Goal: Navigation & Orientation: Find specific page/section

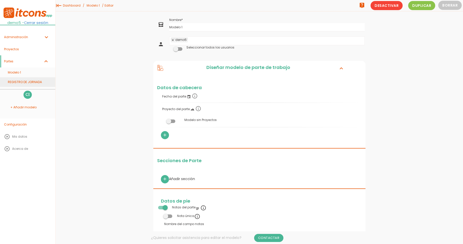
click at [19, 83] on link "REGISTRO DE JORNADA" at bounding box center [27, 82] width 55 height 10
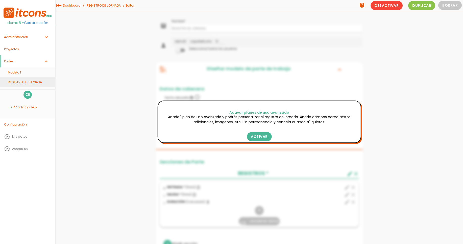
click at [24, 79] on link "REGISTRO DE JORNADA" at bounding box center [27, 82] width 55 height 10
click at [39, 35] on link "Administración expand_more" at bounding box center [27, 37] width 55 height 12
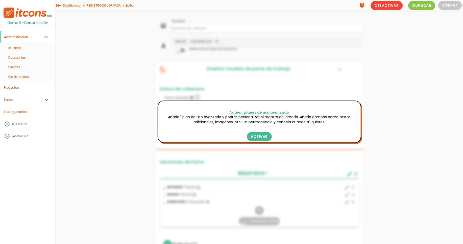
click at [38, 25] on div "arrow_back demo5 - Cerrar sesión" at bounding box center [27, 15] width 55 height 30
click at [38, 24] on link "Cerrar sesión" at bounding box center [36, 22] width 24 height 5
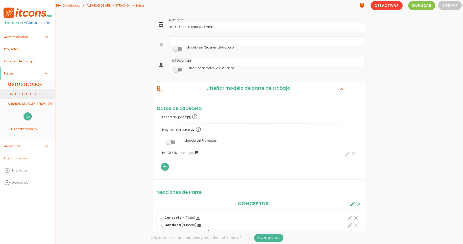
drag, startPoint x: 28, startPoint y: 92, endPoint x: 30, endPoint y: 91, distance: 2.9
click at [28, 92] on link "PARTE DE TRABAJO" at bounding box center [27, 94] width 55 height 10
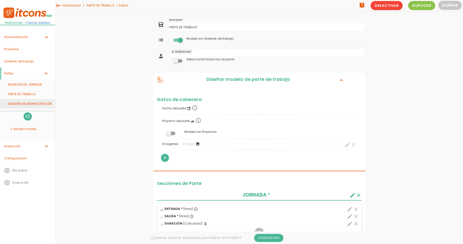
click at [26, 100] on link "ALBARÁN DE ADMINISTRACIÓN" at bounding box center [27, 104] width 55 height 10
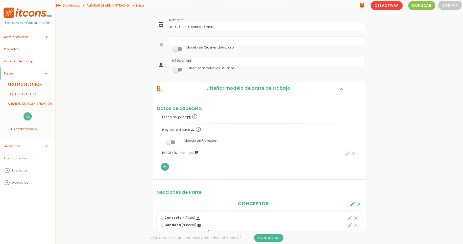
click at [36, 22] on link "Cerrar sesión" at bounding box center [38, 22] width 24 height 5
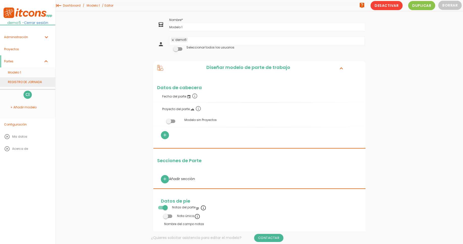
click at [18, 79] on link "REGISTRO DE JORNADA" at bounding box center [27, 82] width 55 height 10
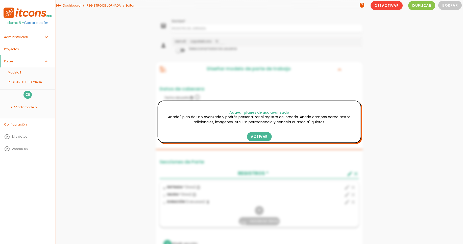
click at [21, 14] on img at bounding box center [28, 12] width 51 height 11
